Goal: Task Accomplishment & Management: Use online tool/utility

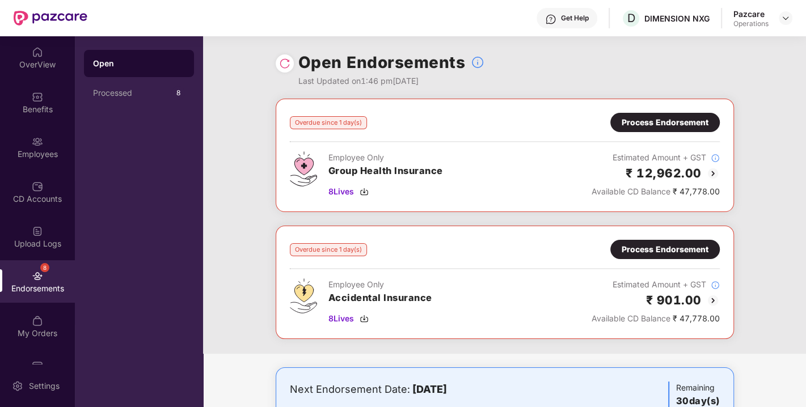
click at [667, 126] on div "Process Endorsement" at bounding box center [665, 122] width 87 height 12
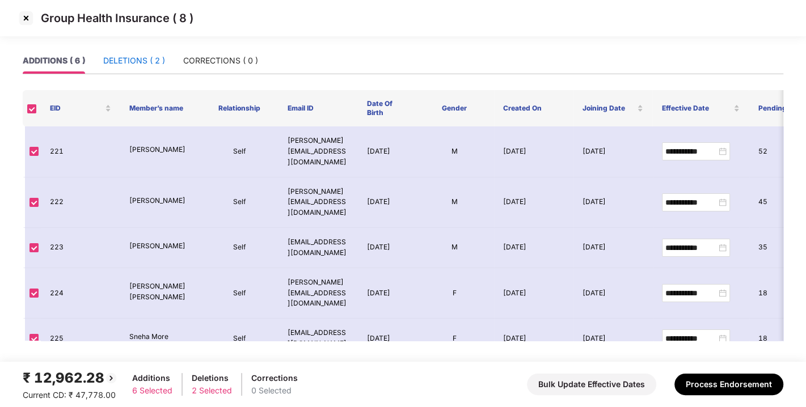
click at [165, 66] on div "DELETIONS ( 2 )" at bounding box center [134, 60] width 62 height 12
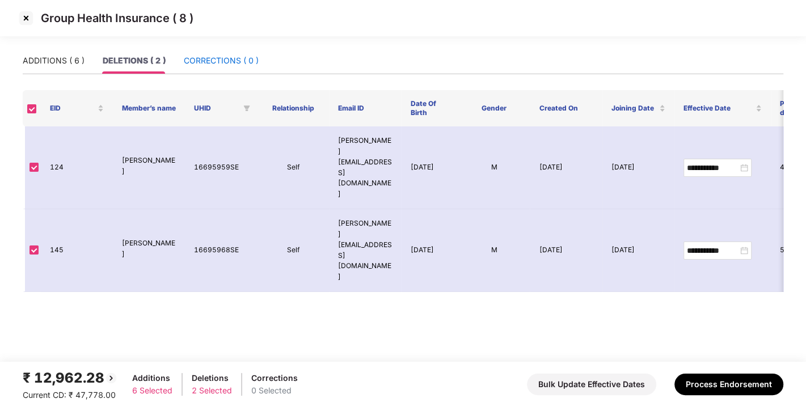
click at [218, 60] on div "CORRECTIONS ( 0 )" at bounding box center [221, 60] width 75 height 12
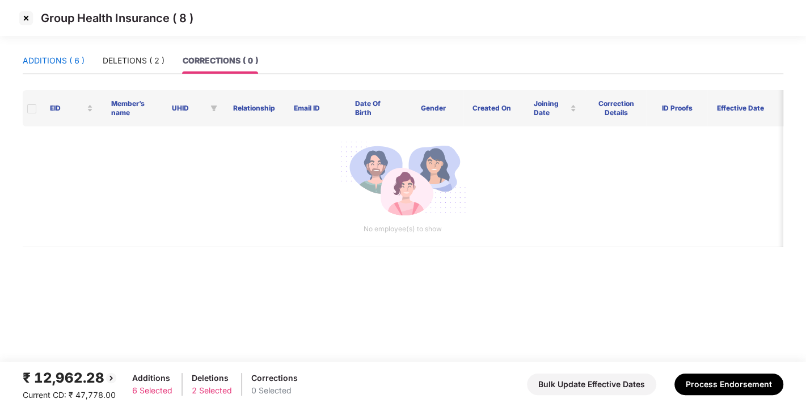
click at [61, 54] on div "ADDITIONS ( 6 )" at bounding box center [54, 60] width 62 height 12
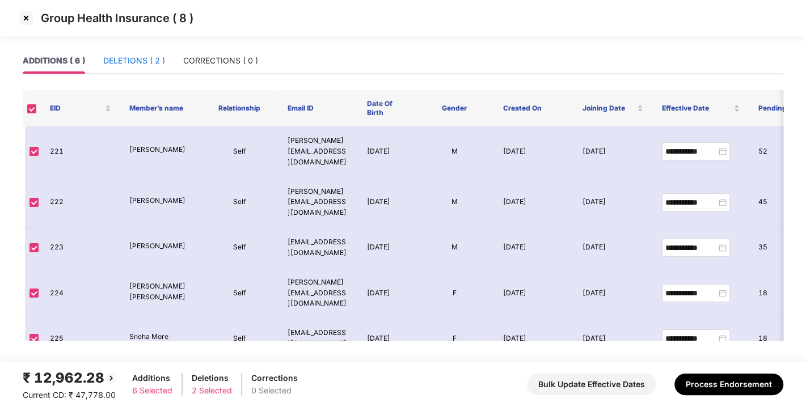
click at [130, 64] on div "DELETIONS ( 2 )" at bounding box center [134, 60] width 62 height 12
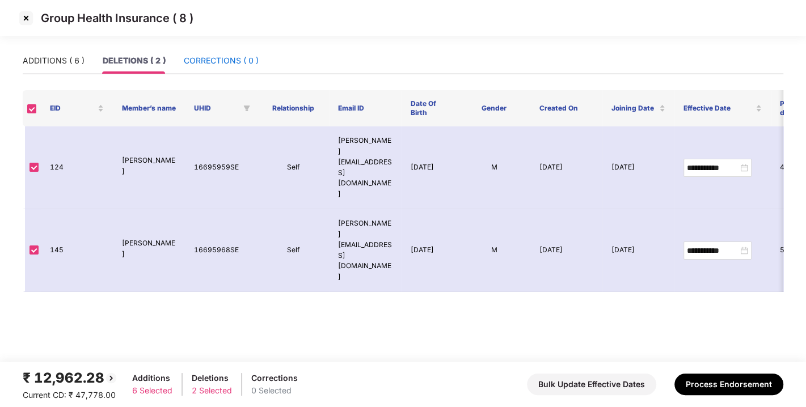
click at [220, 66] on div "CORRECTIONS ( 0 )" at bounding box center [221, 60] width 75 height 12
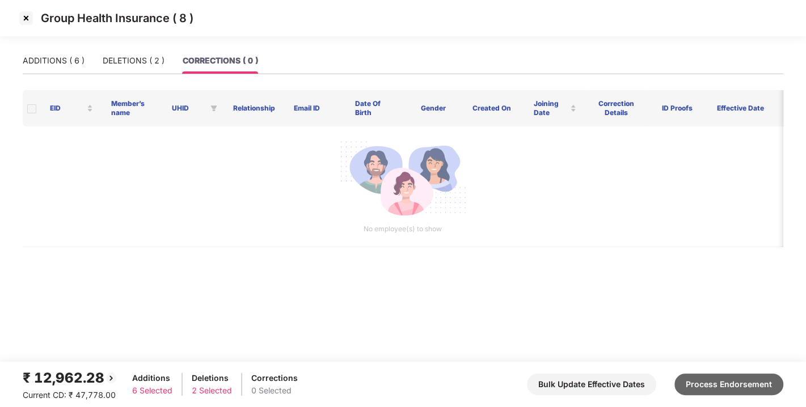
click at [704, 386] on button "Process Endorsement" at bounding box center [729, 385] width 109 height 22
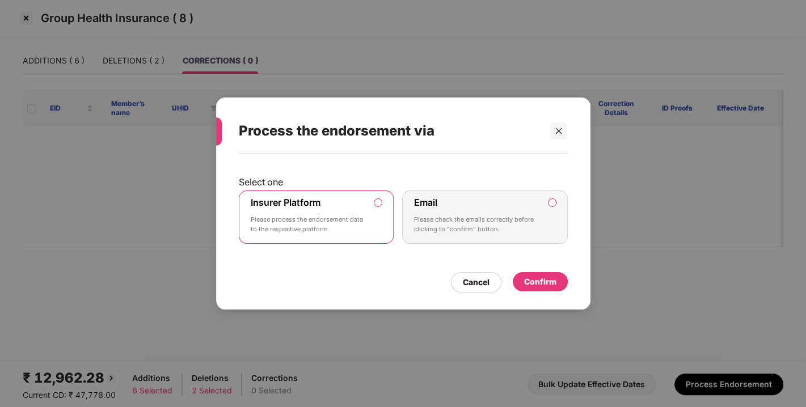
click at [544, 280] on div "Confirm" at bounding box center [540, 282] width 32 height 12
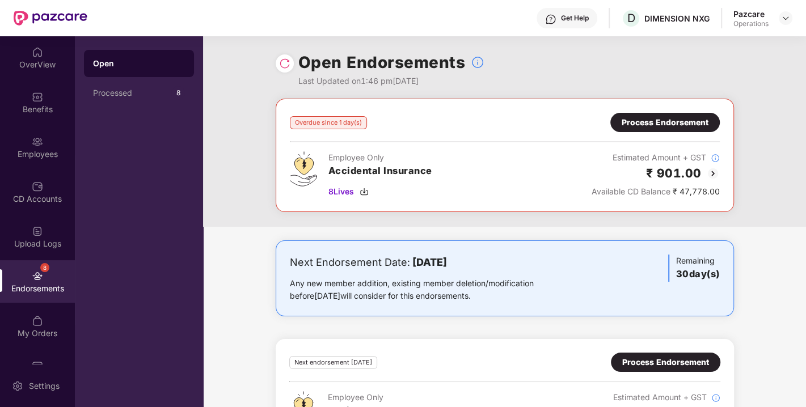
click at [667, 121] on div "Process Endorsement" at bounding box center [665, 122] width 87 height 12
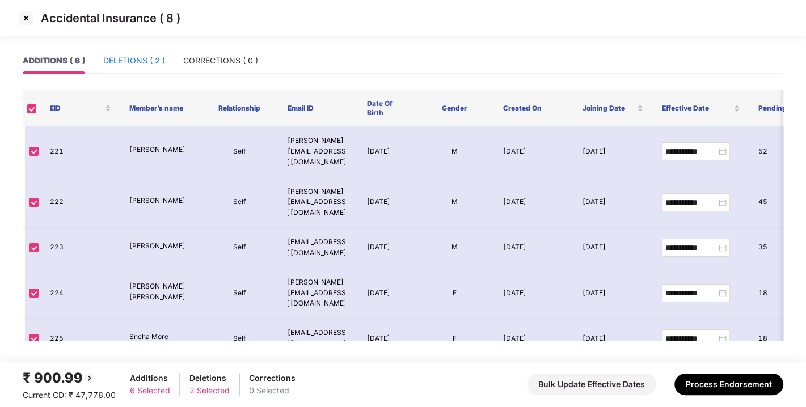
click at [128, 60] on div "DELETIONS ( 2 )" at bounding box center [134, 60] width 62 height 12
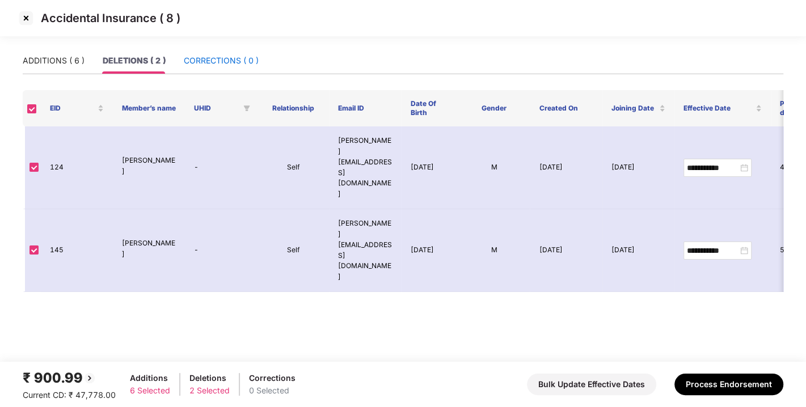
click at [216, 55] on div "CORRECTIONS ( 0 )" at bounding box center [221, 60] width 75 height 12
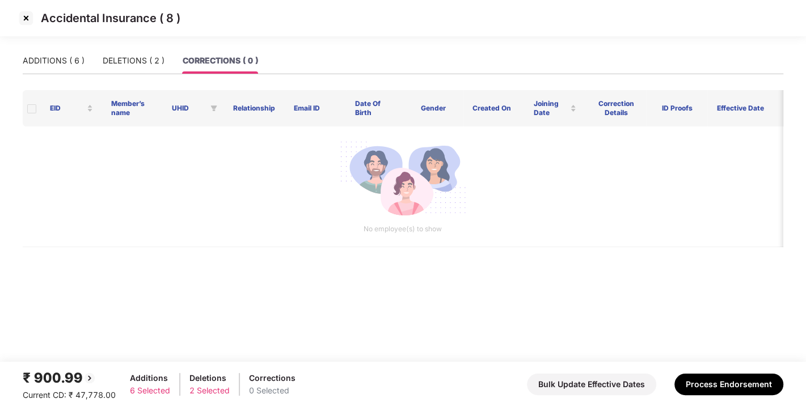
click at [21, 61] on main "ADDITIONS ( 6 ) DELETIONS ( 2 ) CORRECTIONS ( 0 ) EID Member’s name UHID Relati…" at bounding box center [403, 205] width 806 height 314
click at [52, 58] on div "ADDITIONS ( 6 )" at bounding box center [54, 60] width 62 height 12
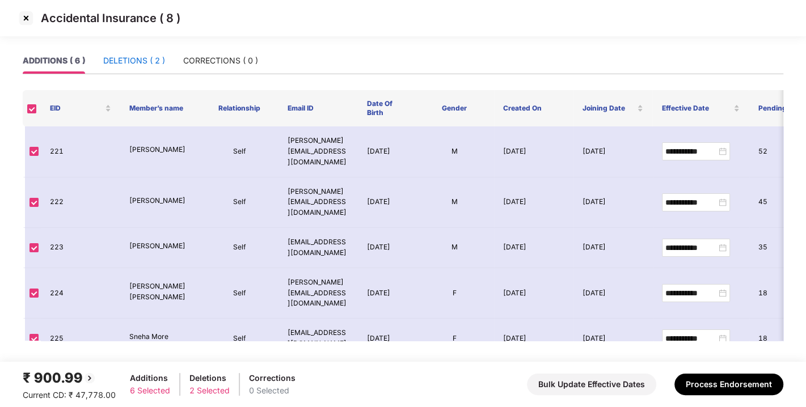
click at [137, 58] on div "DELETIONS ( 2 )" at bounding box center [134, 60] width 62 height 12
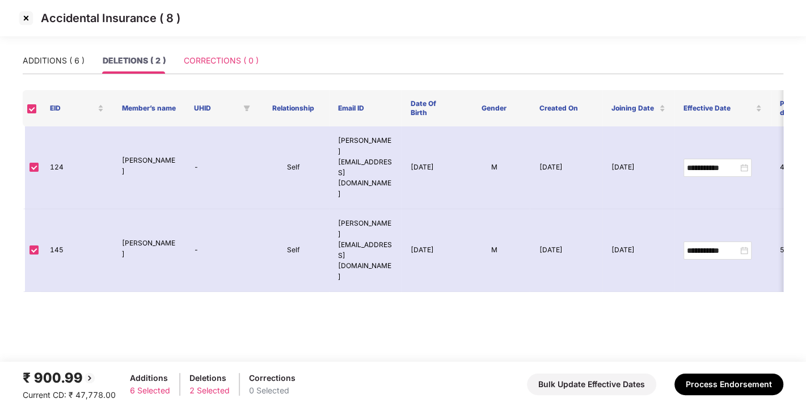
click at [212, 52] on div "CORRECTIONS ( 0 )" at bounding box center [221, 61] width 75 height 26
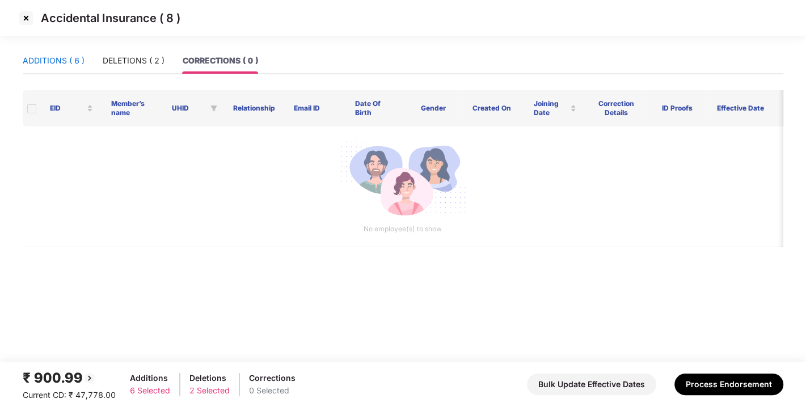
click at [62, 60] on div "ADDITIONS ( 6 )" at bounding box center [54, 60] width 62 height 12
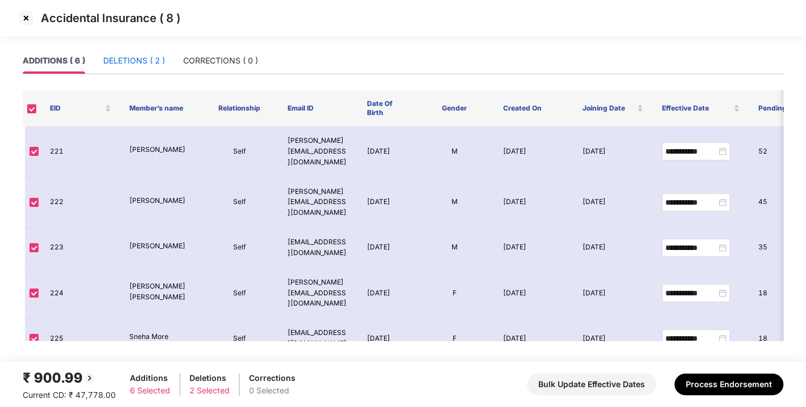
click at [130, 61] on div "DELETIONS ( 2 )" at bounding box center [134, 60] width 62 height 12
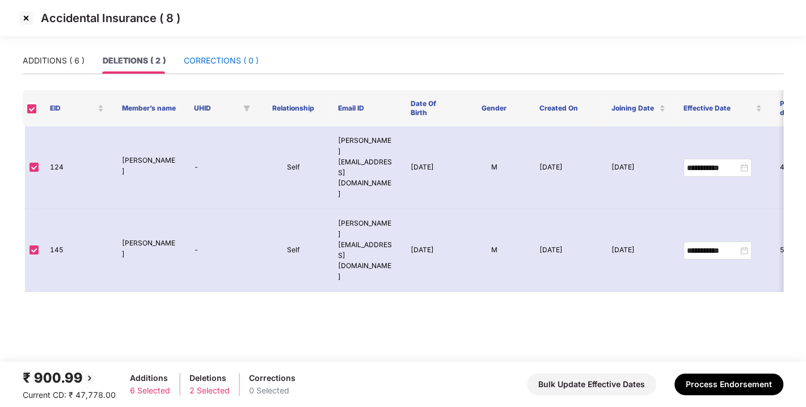
click at [198, 61] on div "CORRECTIONS ( 0 )" at bounding box center [221, 60] width 75 height 12
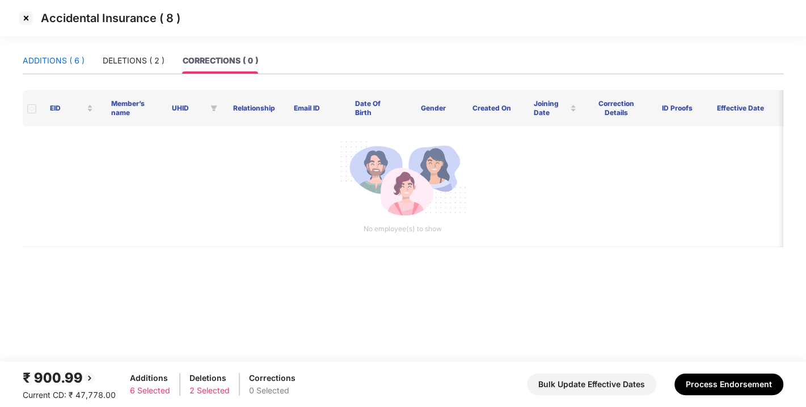
click at [66, 60] on div "ADDITIONS ( 6 )" at bounding box center [54, 60] width 62 height 12
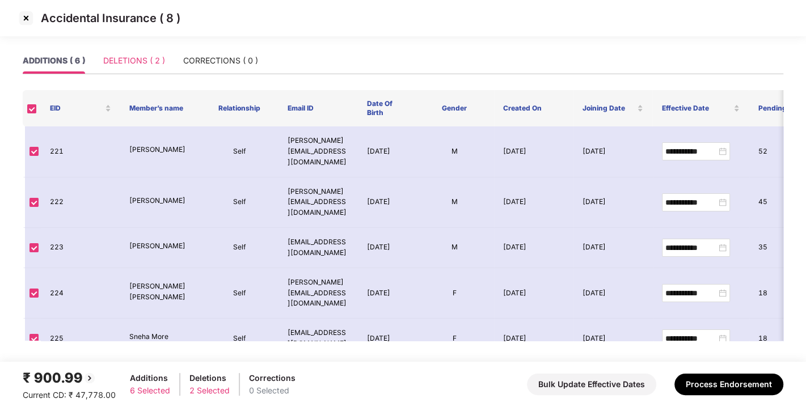
click at [146, 68] on div "DELETIONS ( 2 )" at bounding box center [134, 61] width 62 height 26
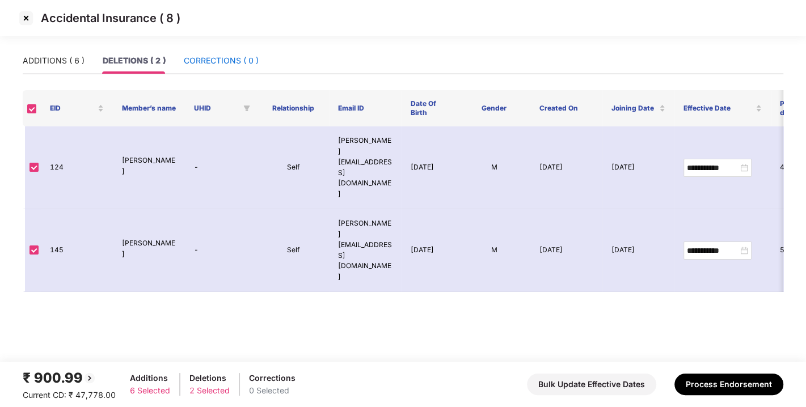
click at [199, 65] on div "CORRECTIONS ( 0 )" at bounding box center [221, 60] width 75 height 12
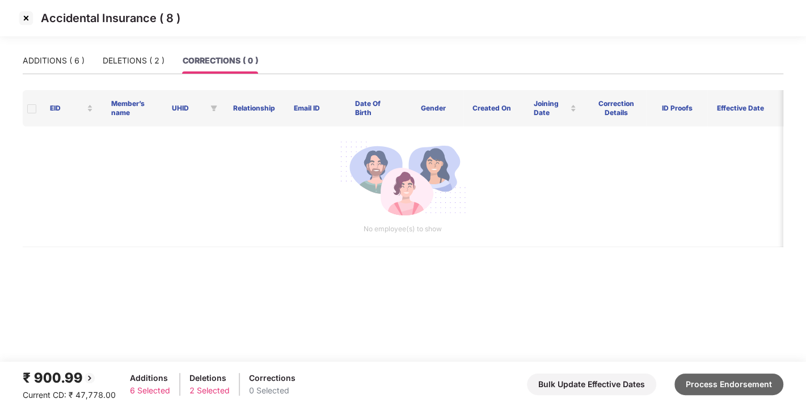
click at [716, 388] on button "Process Endorsement" at bounding box center [729, 385] width 109 height 22
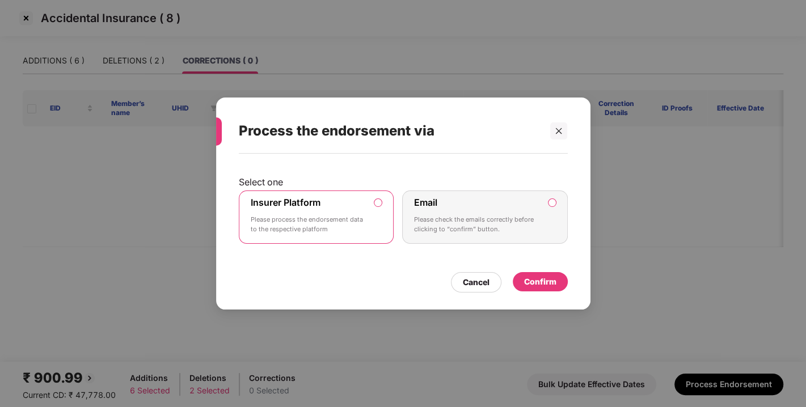
click at [533, 281] on div "Confirm" at bounding box center [540, 282] width 32 height 12
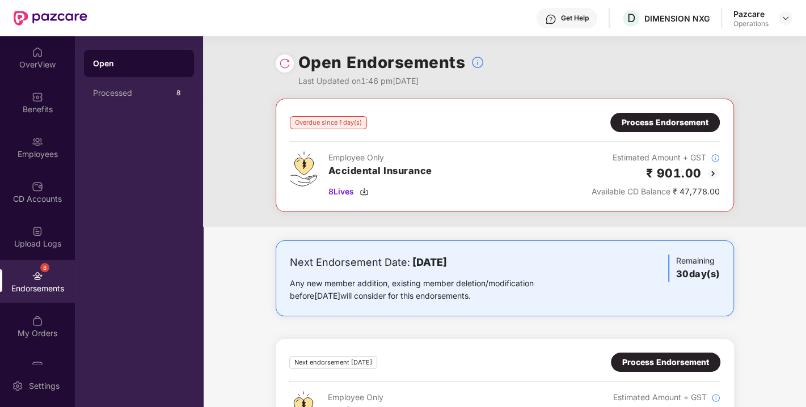
click at [287, 65] on img at bounding box center [284, 63] width 11 height 11
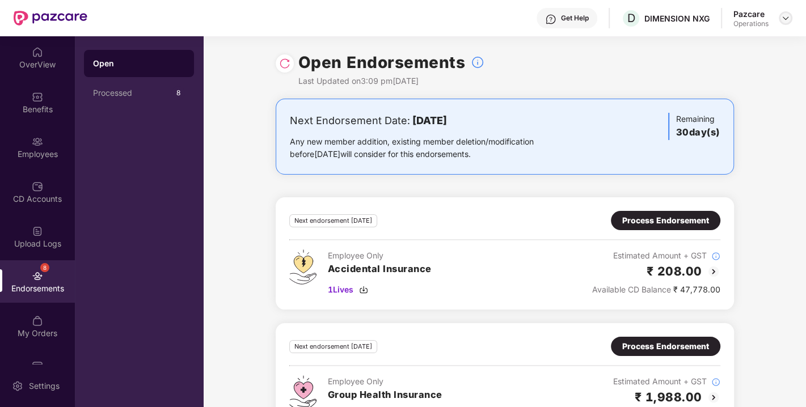
click at [783, 18] on img at bounding box center [785, 18] width 9 height 9
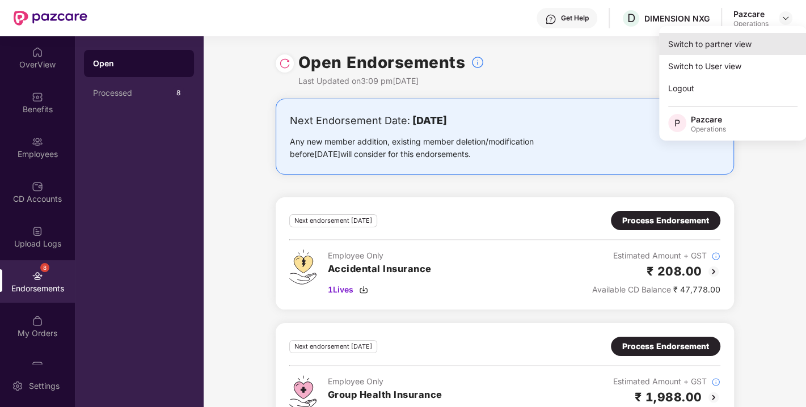
click at [713, 41] on div "Switch to partner view" at bounding box center [733, 44] width 148 height 22
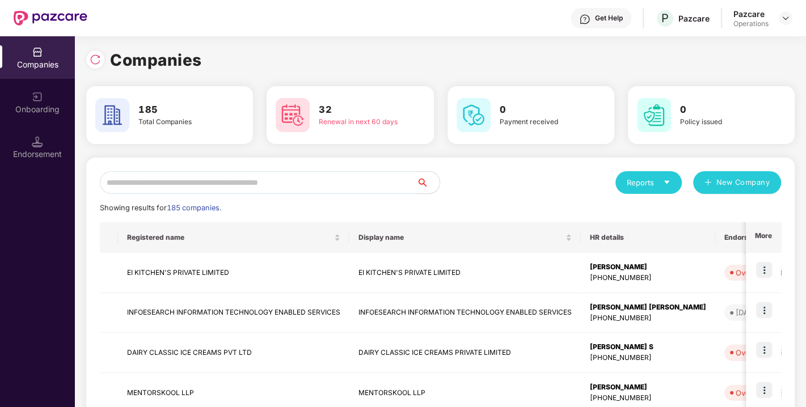
click at [277, 183] on input "text" at bounding box center [258, 182] width 317 height 23
paste input "**********"
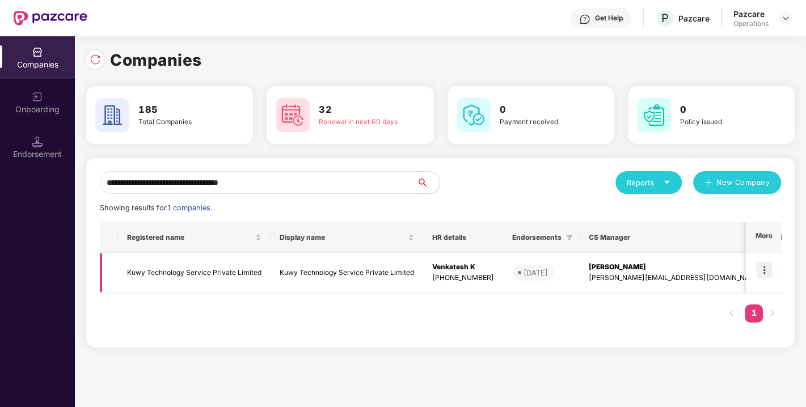
type input "**********"
click at [194, 266] on td "Kuwy Technology Service Private Limited" at bounding box center [194, 273] width 153 height 40
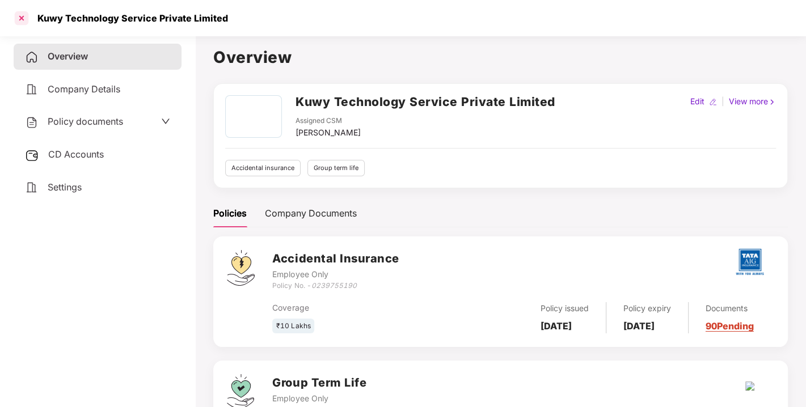
click at [22, 15] on div at bounding box center [21, 18] width 18 height 18
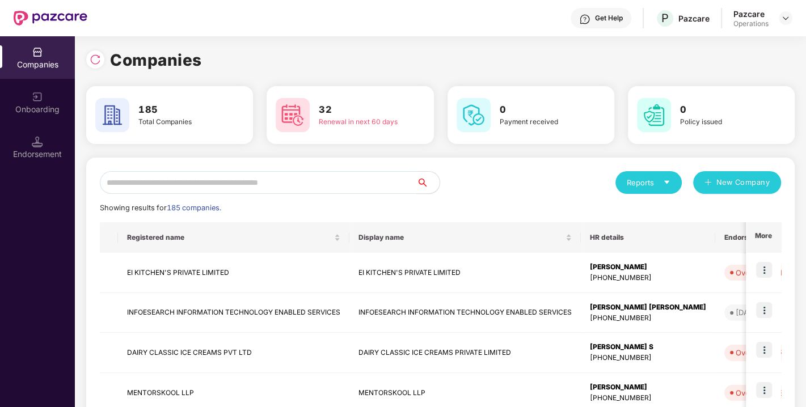
click at [246, 183] on input "text" at bounding box center [258, 182] width 317 height 23
paste input "**********"
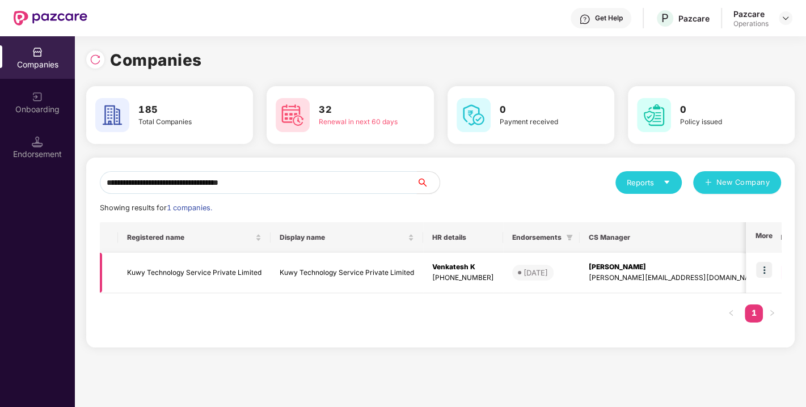
type input "**********"
click at [767, 268] on img at bounding box center [764, 270] width 16 height 16
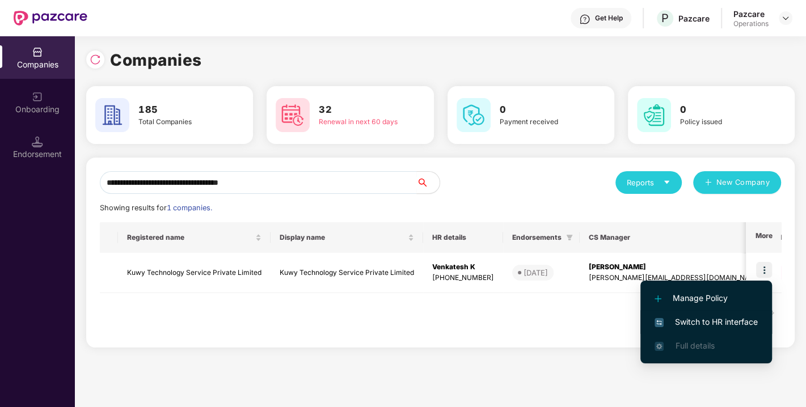
click at [704, 316] on span "Switch to HR interface" at bounding box center [706, 322] width 103 height 12
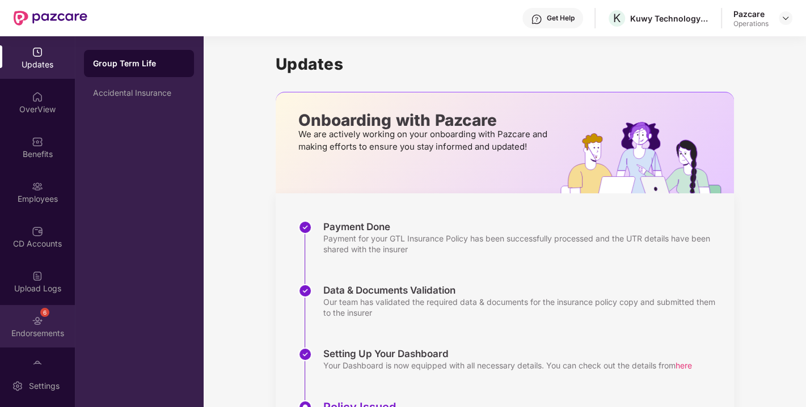
click at [41, 309] on div "6" at bounding box center [44, 312] width 9 height 9
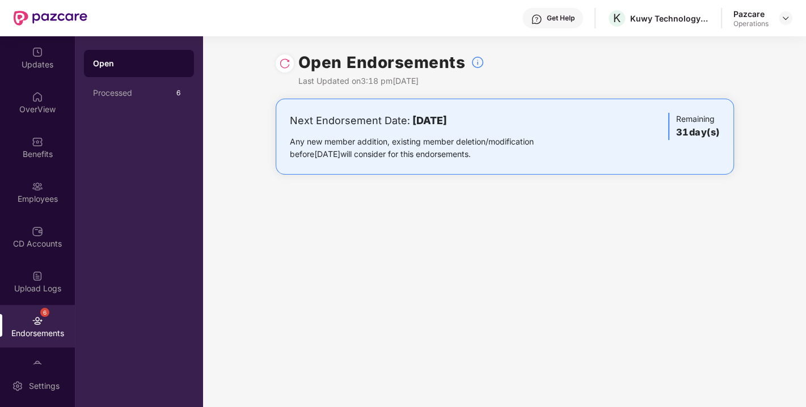
click at [283, 66] on img at bounding box center [284, 63] width 11 height 11
click at [787, 15] on img at bounding box center [785, 18] width 9 height 9
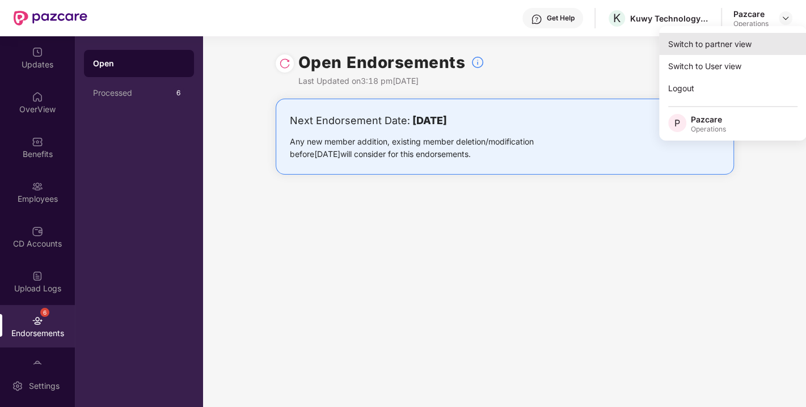
click at [733, 40] on div "Switch to partner view" at bounding box center [733, 44] width 148 height 22
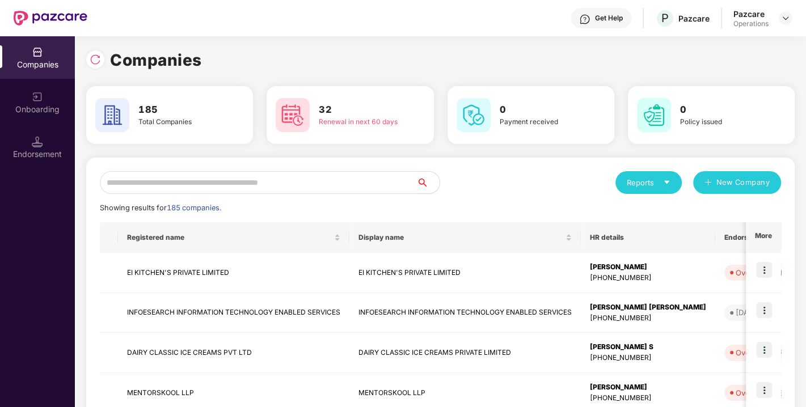
click at [289, 180] on input "text" at bounding box center [258, 182] width 317 height 23
paste input "**********"
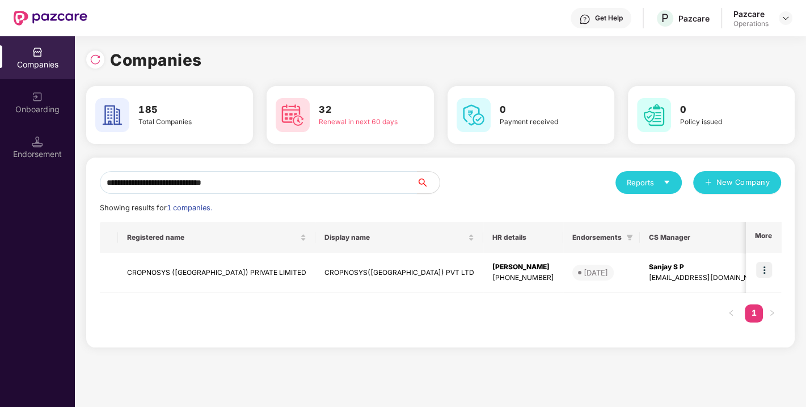
type input "**********"
